Goal: Check status: Check status

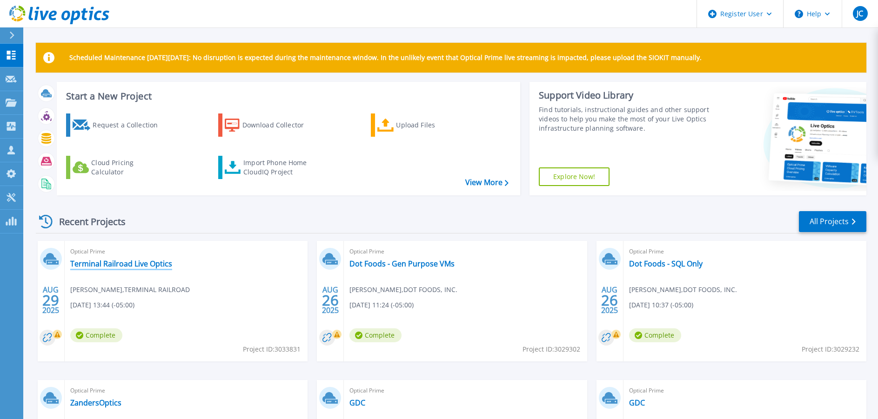
click at [146, 262] on link "Terminal Railroad Live Optics" at bounding box center [121, 263] width 102 height 9
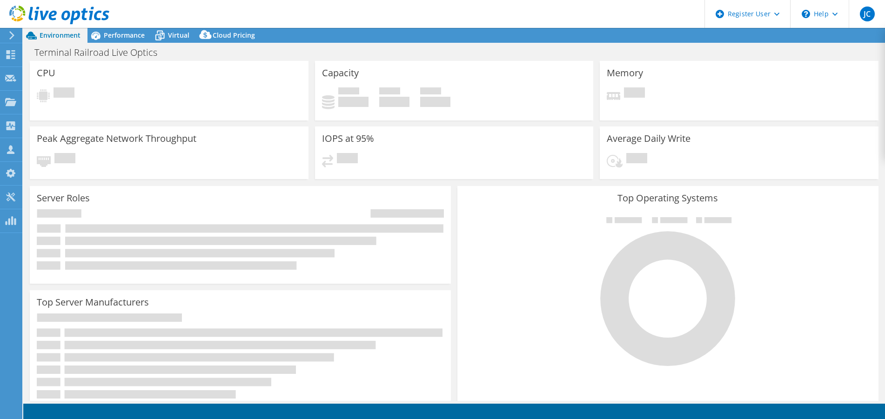
select select "USD"
select select "USEast"
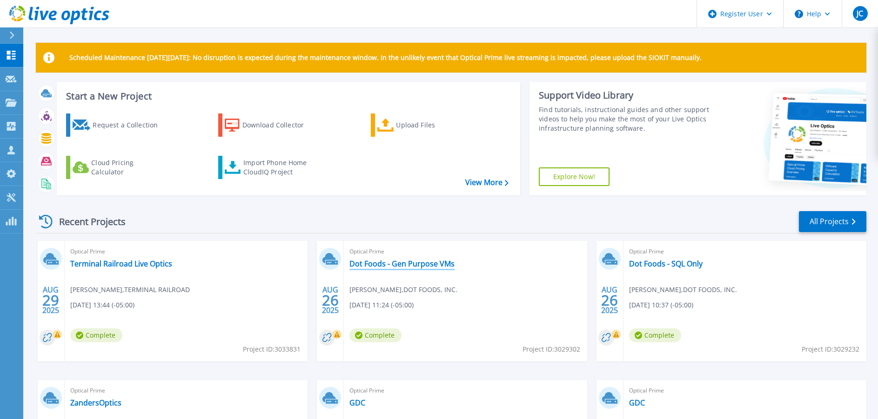
click at [416, 263] on link "Dot Foods - Gen Purpose VMs" at bounding box center [401, 263] width 105 height 9
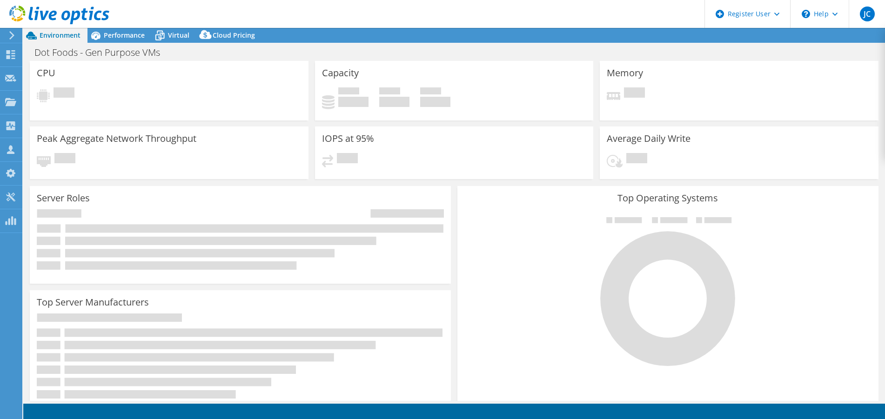
select select "USD"
